Goal: Transaction & Acquisition: Purchase product/service

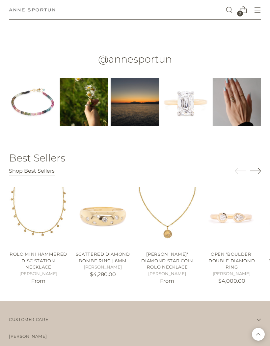
scroll to position [898, 0]
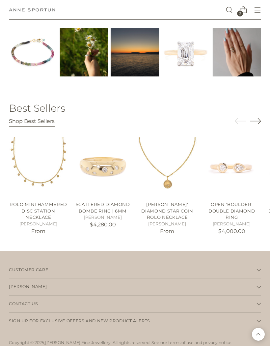
click at [255, 282] on button "[PERSON_NAME]" at bounding box center [135, 286] width 252 height 17
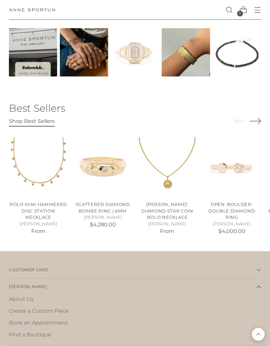
click at [28, 296] on link "About Us" at bounding box center [21, 299] width 25 height 6
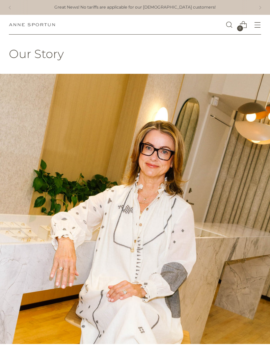
click at [260, 22] on icon "Open menu modal" at bounding box center [257, 24] width 7 height 7
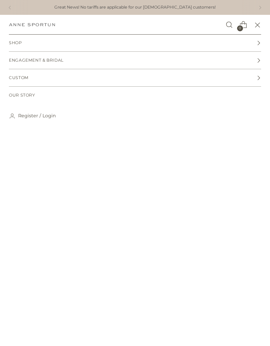
click at [258, 42] on icon at bounding box center [258, 42] width 5 height 5
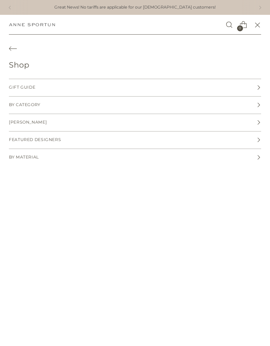
click at [256, 105] on link "By Category" at bounding box center [135, 104] width 252 height 17
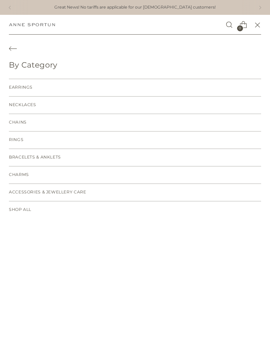
click at [15, 103] on span "Necklaces" at bounding box center [22, 105] width 27 height 6
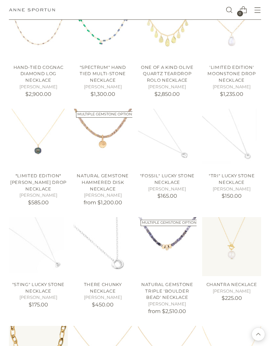
scroll to position [709, 0]
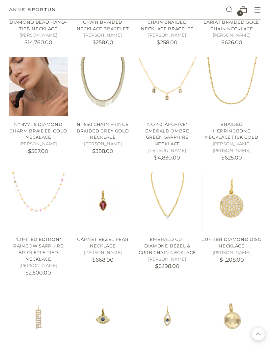
scroll to position [2196, 0]
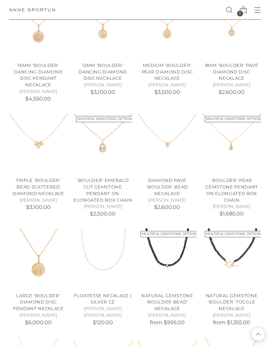
scroll to position [3446, 0]
